Goal: Browse casually: Explore the website without a specific task or goal

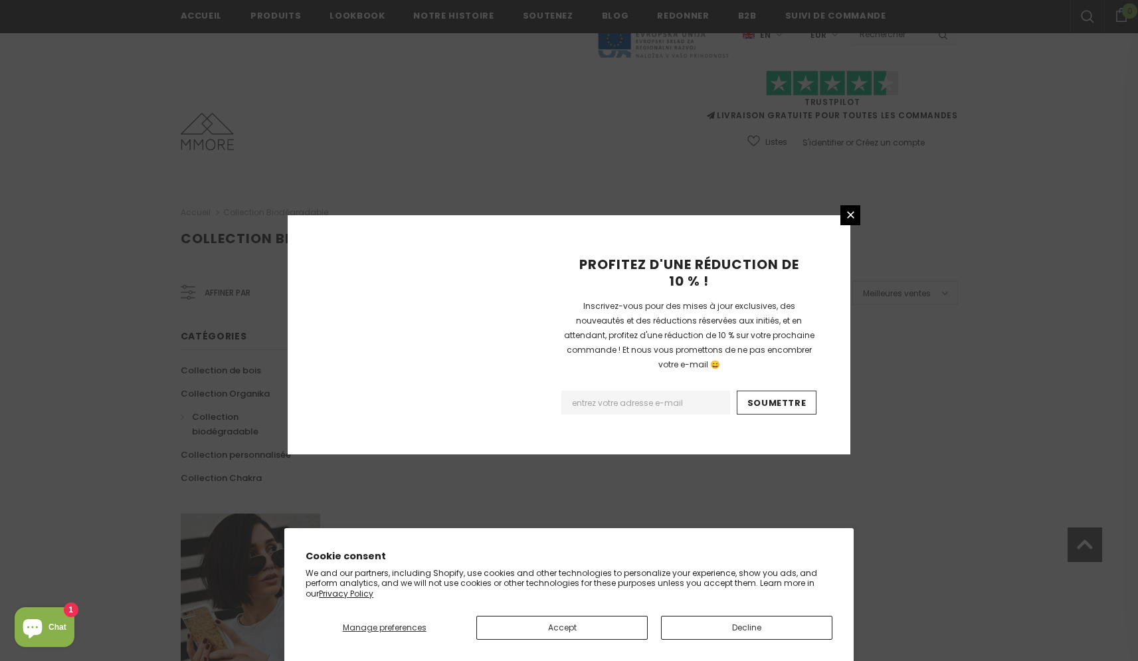
scroll to position [733, 0]
